Goal: Use online tool/utility: Utilize a website feature to perform a specific function

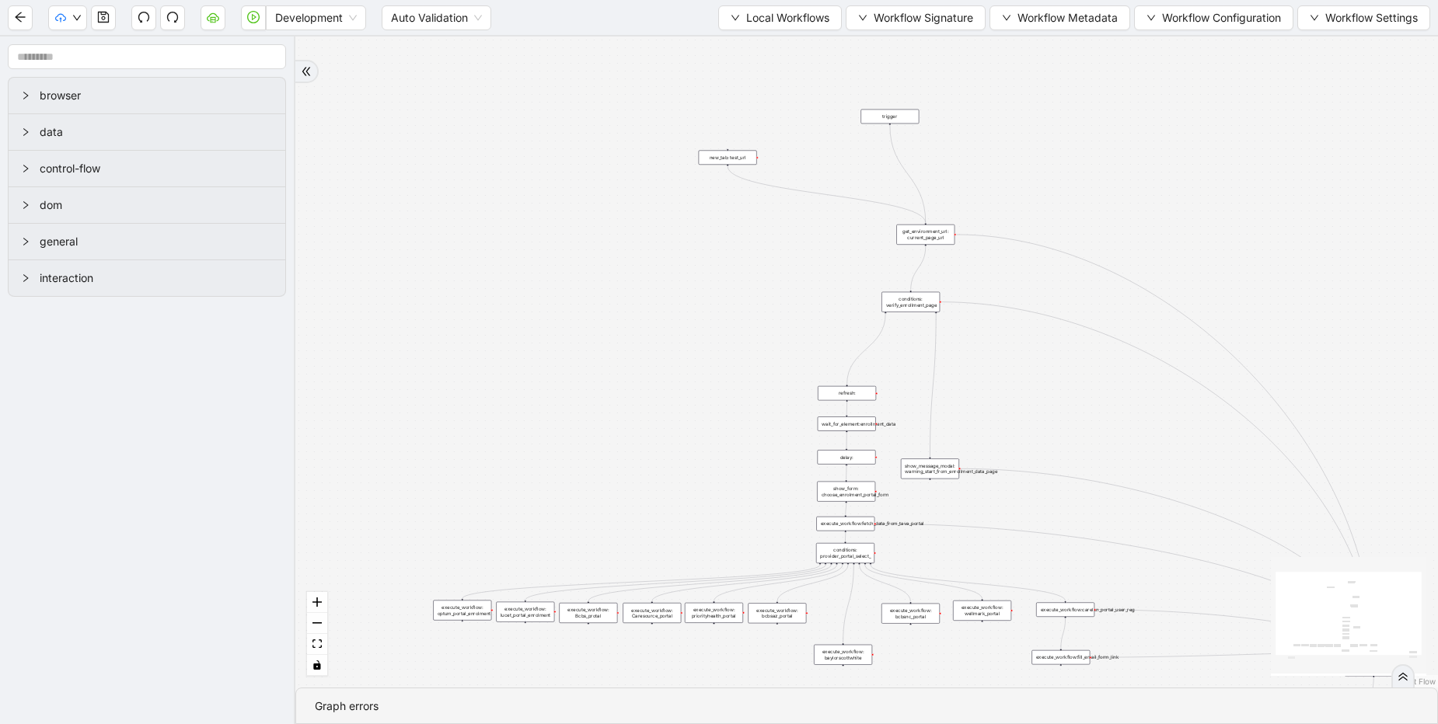
click at [510, 607] on div "execute_workflow: lucet_portal_enrolment" at bounding box center [525, 612] width 58 height 20
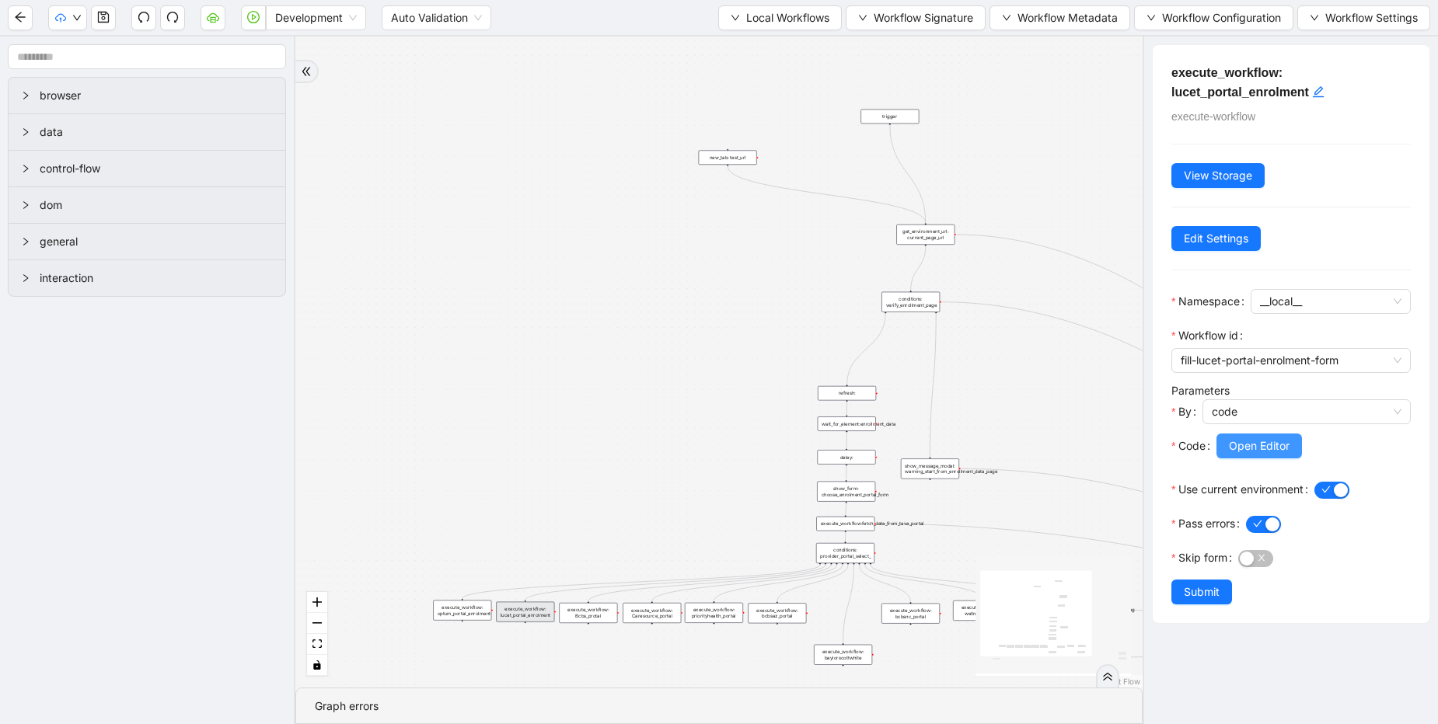
click at [1228, 452] on button "Open Editor" at bounding box center [1258, 446] width 85 height 25
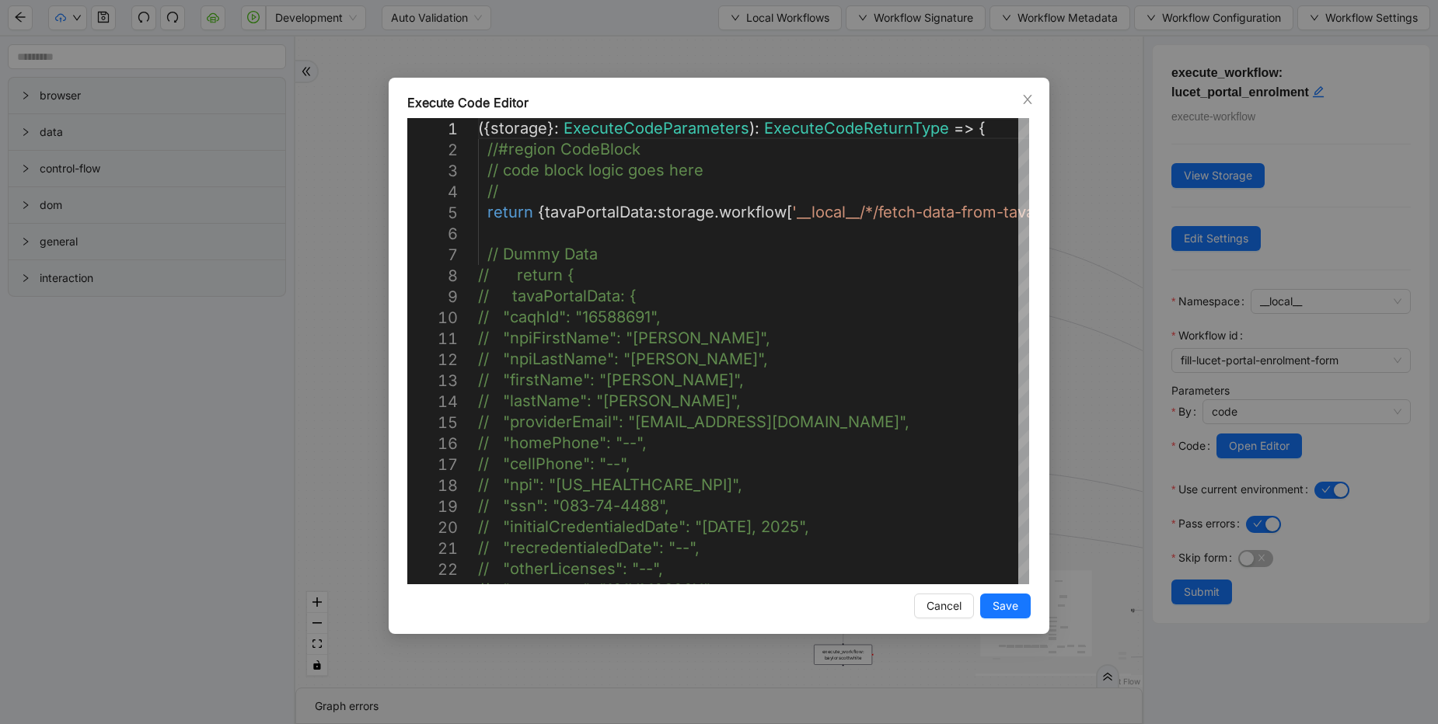
click at [629, 54] on div "Execute Code Editor 1 2 3 4 5 6 7 8 9 10 11 12 13 14 15 16 17 18 19 20 21 22 23…" at bounding box center [719, 362] width 1438 height 724
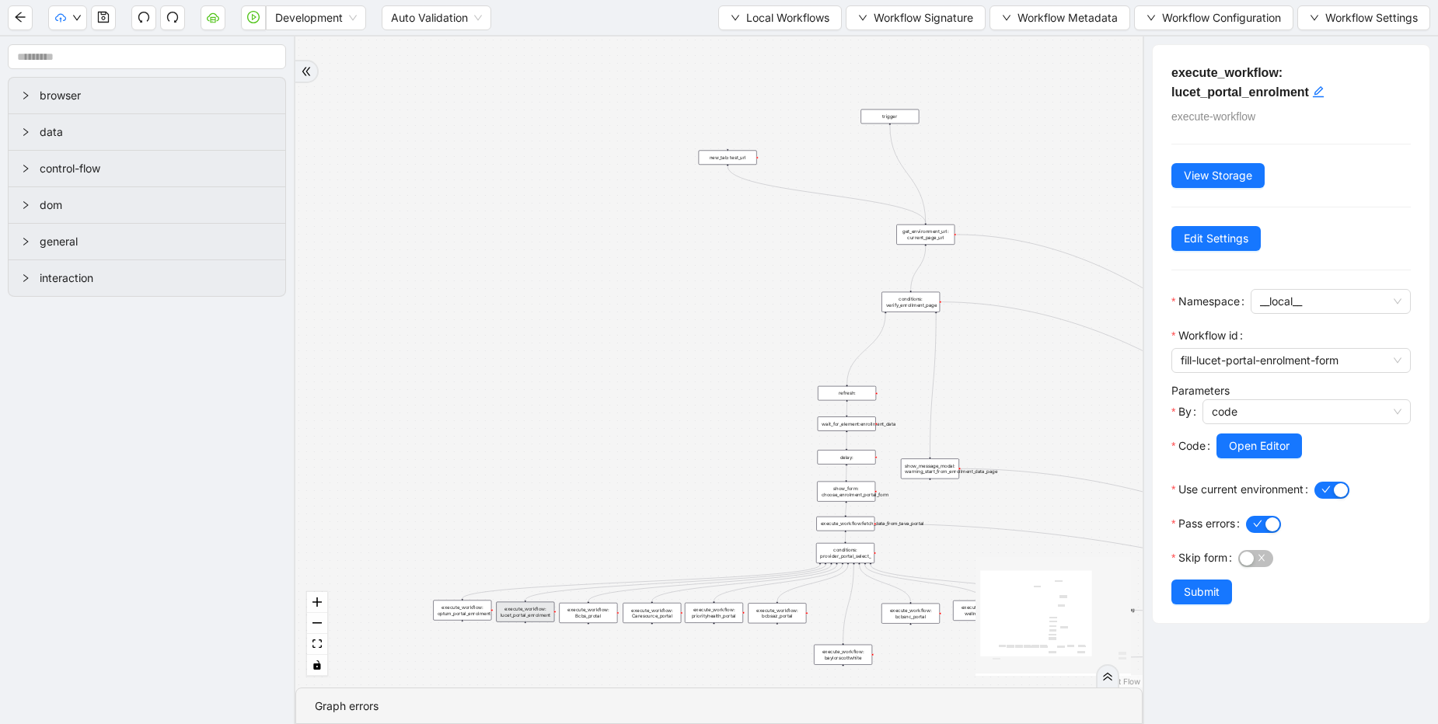
click at [629, 54] on div "Execute Code Editor 1 2 3 4 5 6 7 8 9 10 11 12 13 14 15 16 17 18 19 20 21 22 23…" at bounding box center [719, 362] width 1438 height 724
click at [793, 16] on span "Local Workflows" at bounding box center [787, 17] width 83 height 17
click at [798, 14] on span "Local Workflows" at bounding box center [787, 17] width 83 height 17
click at [752, 44] on span "Select" at bounding box center [772, 48] width 101 height 17
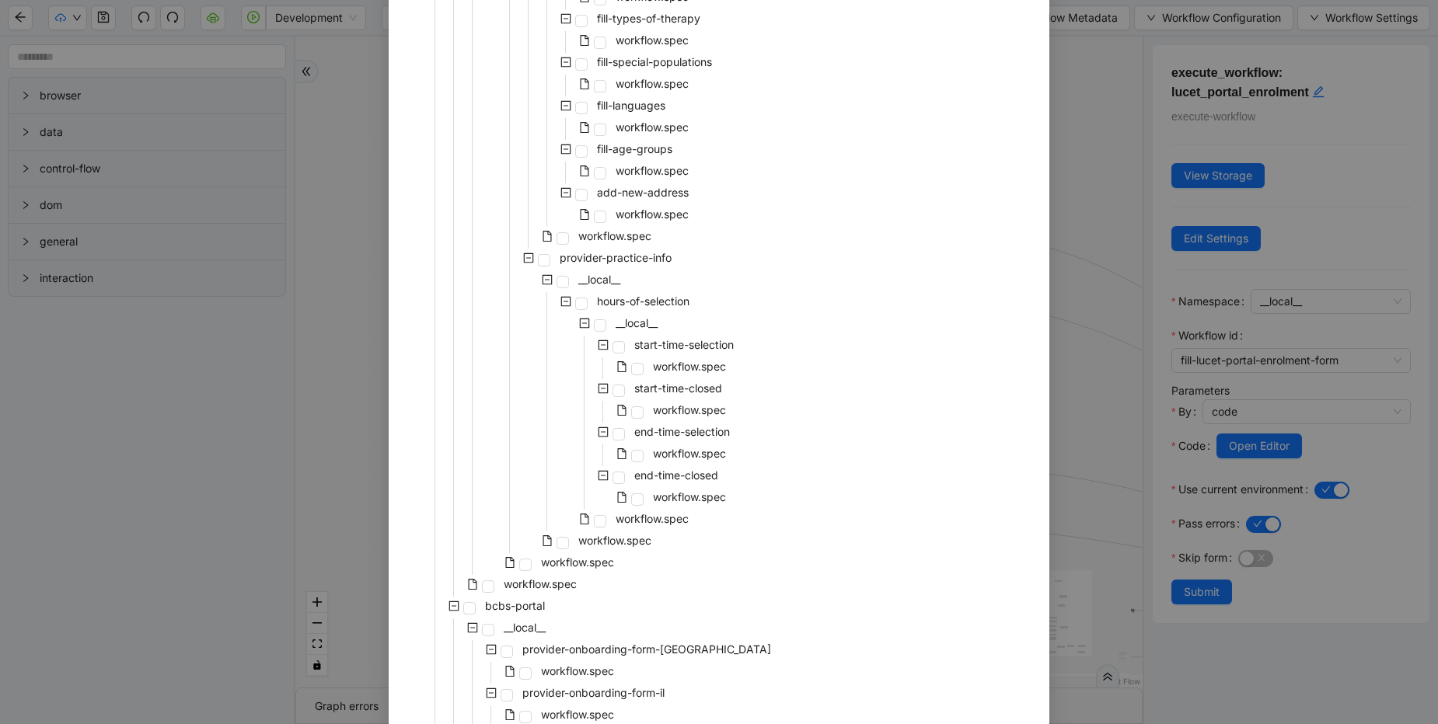
scroll to position [2425, 0]
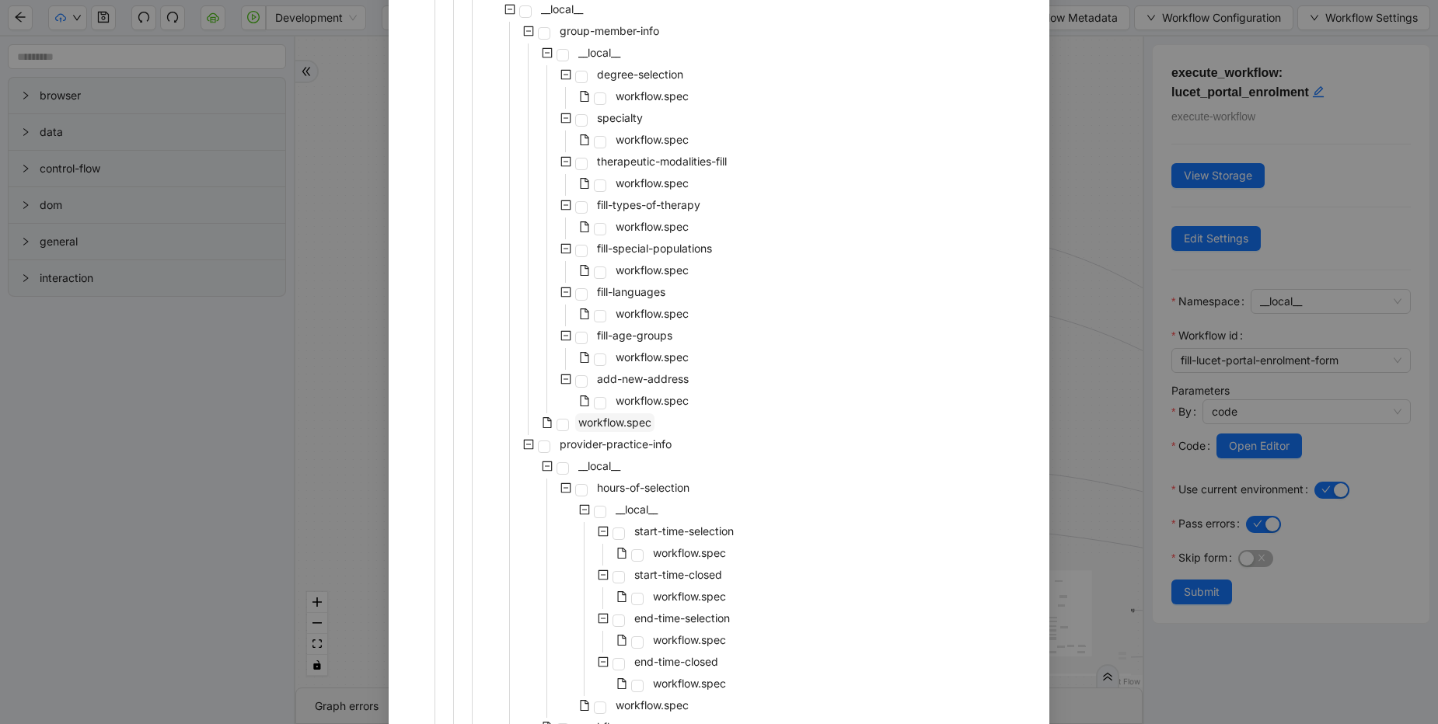
click at [640, 419] on span "workflow.spec" at bounding box center [614, 422] width 73 height 13
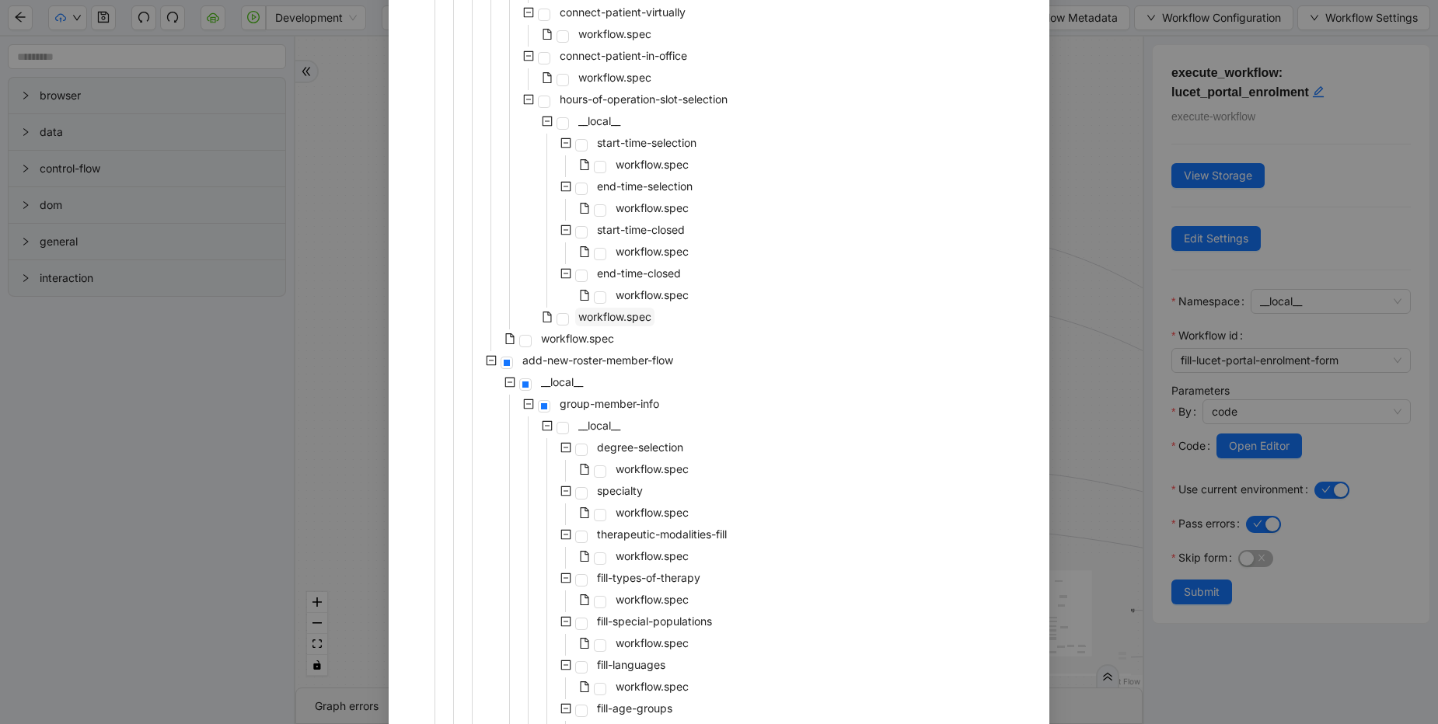
click at [608, 316] on span "workflow.spec" at bounding box center [614, 316] width 73 height 13
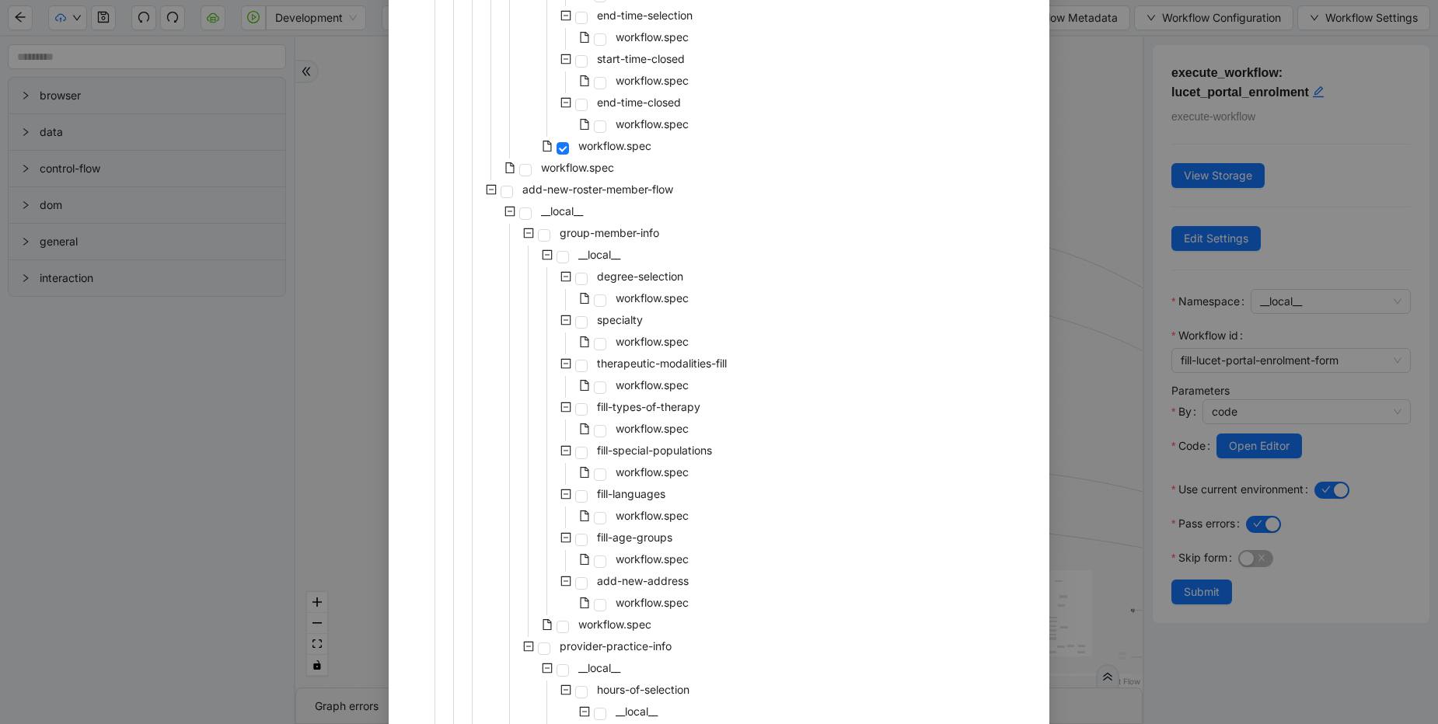
scroll to position [1958, 0]
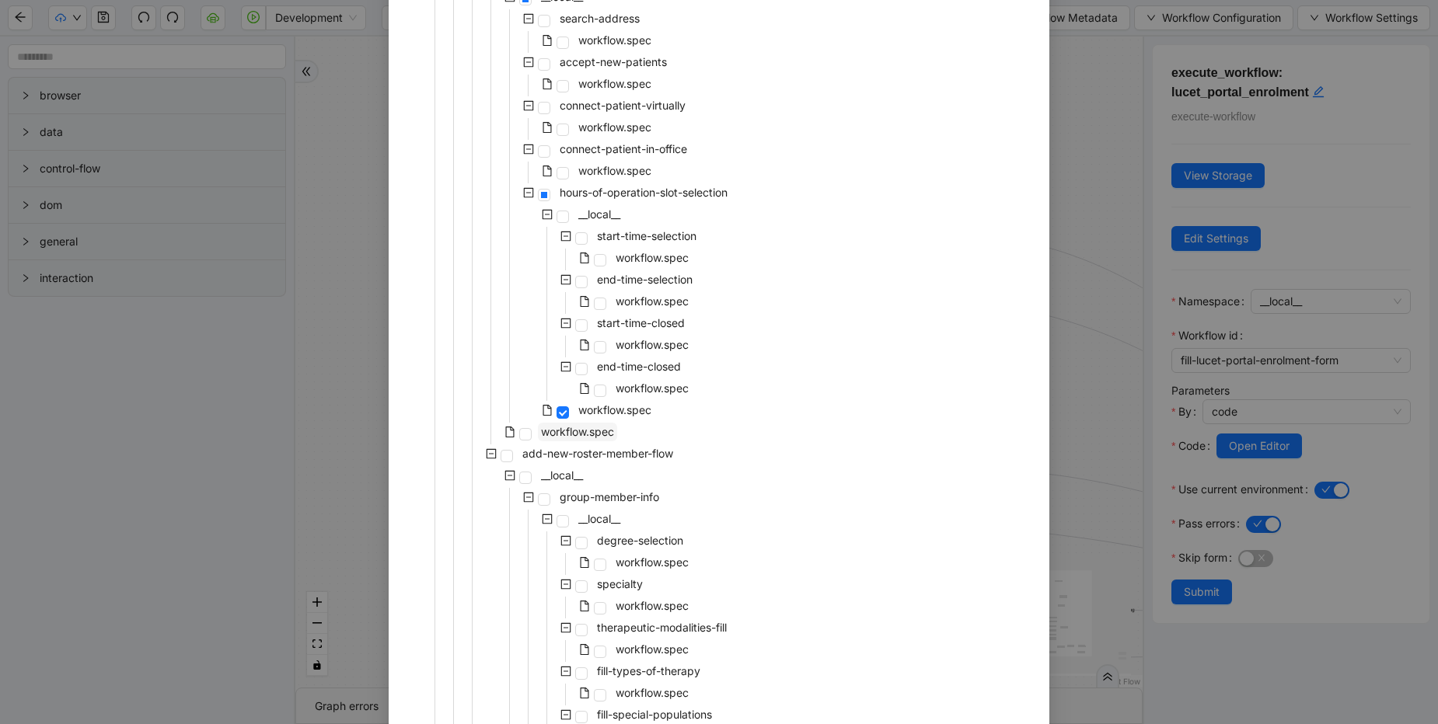
click at [584, 431] on span "workflow.spec" at bounding box center [577, 431] width 73 height 13
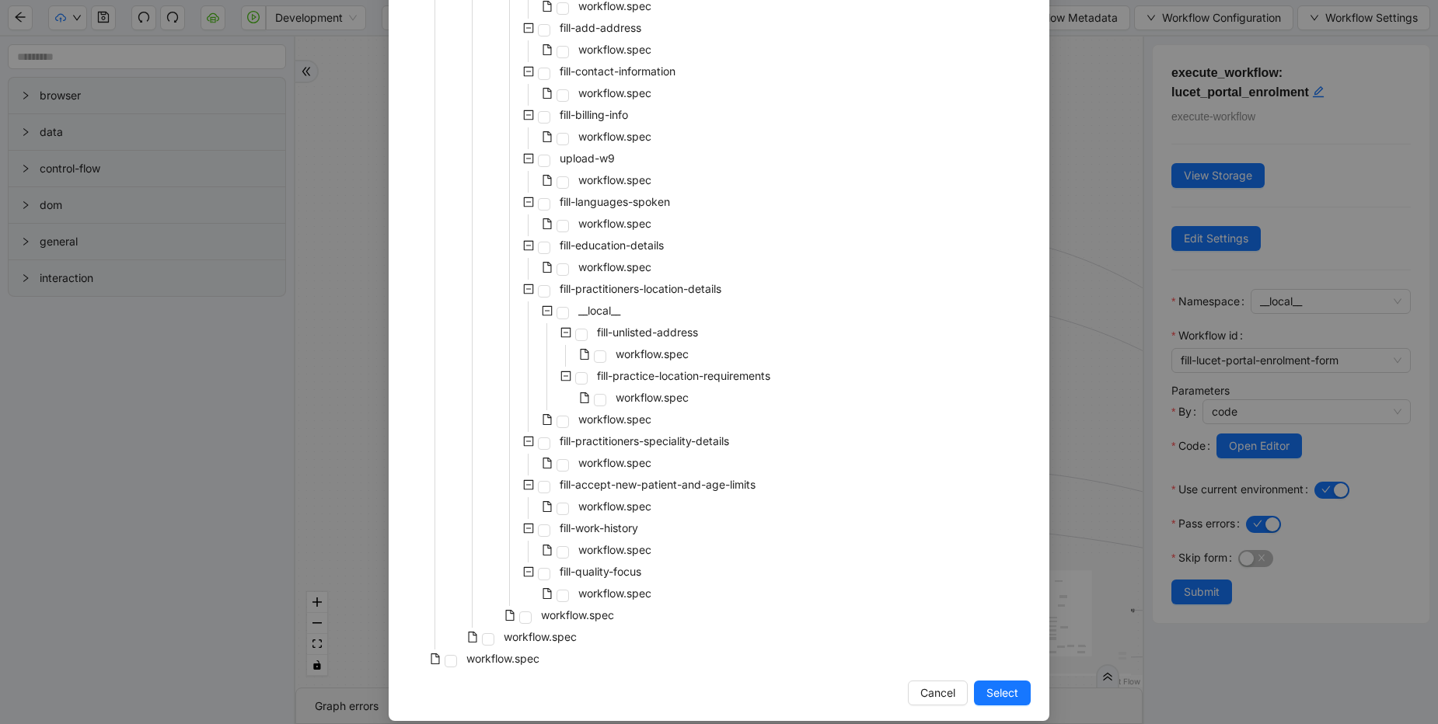
scroll to position [5424, 0]
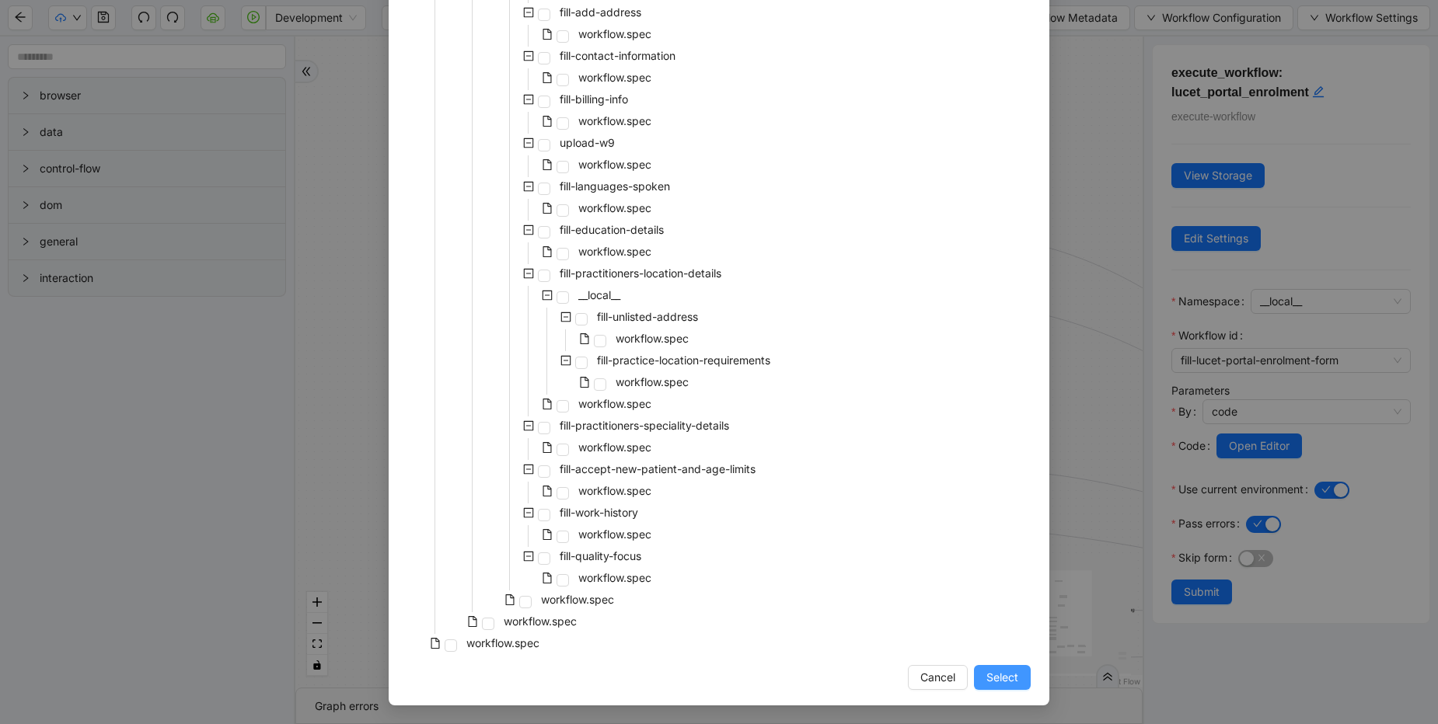
click at [990, 678] on span "Select" at bounding box center [1002, 677] width 32 height 17
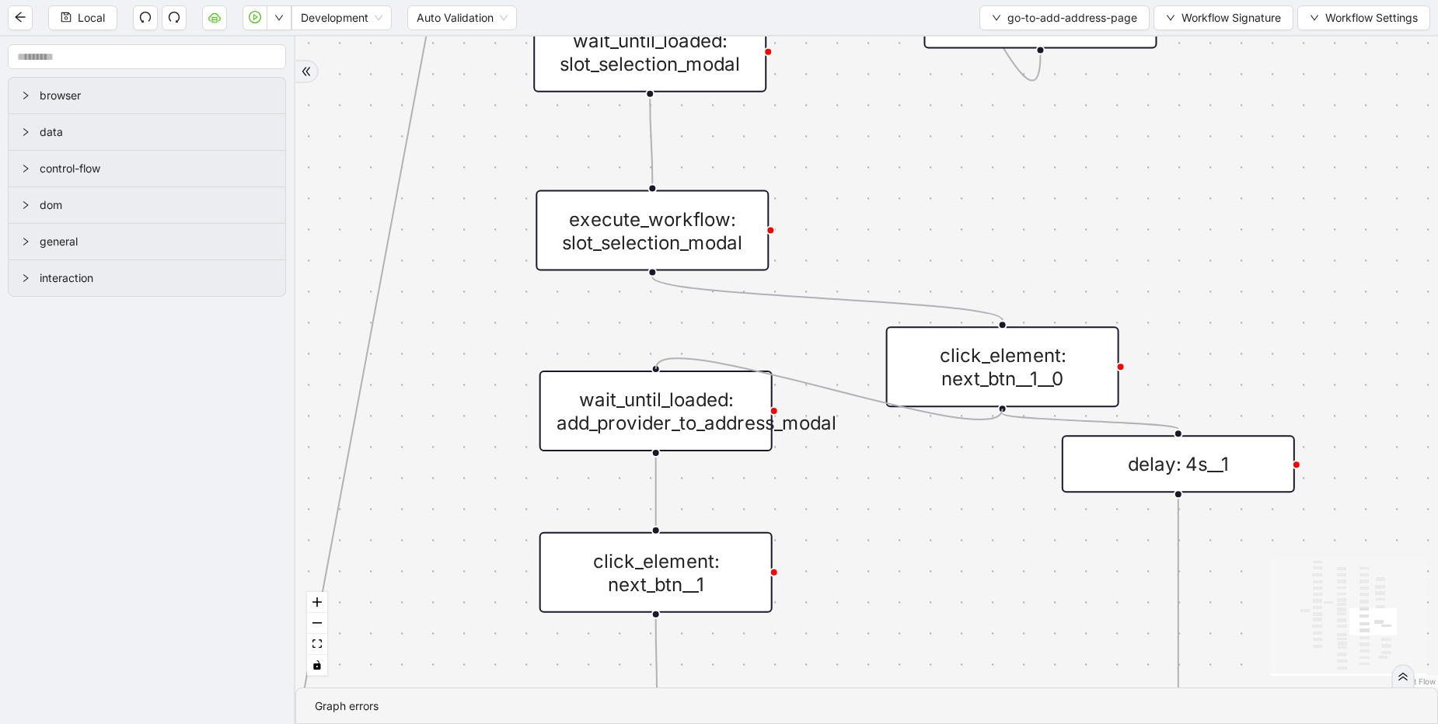
drag, startPoint x: 1004, startPoint y: 409, endPoint x: 872, endPoint y: 460, distance: 141.7
click at [872, 460] on div "onError onError trigger click_element: account wait_for_element: addresses wait…" at bounding box center [866, 362] width 1142 height 651
